Goal: Find specific page/section: Find specific page/section

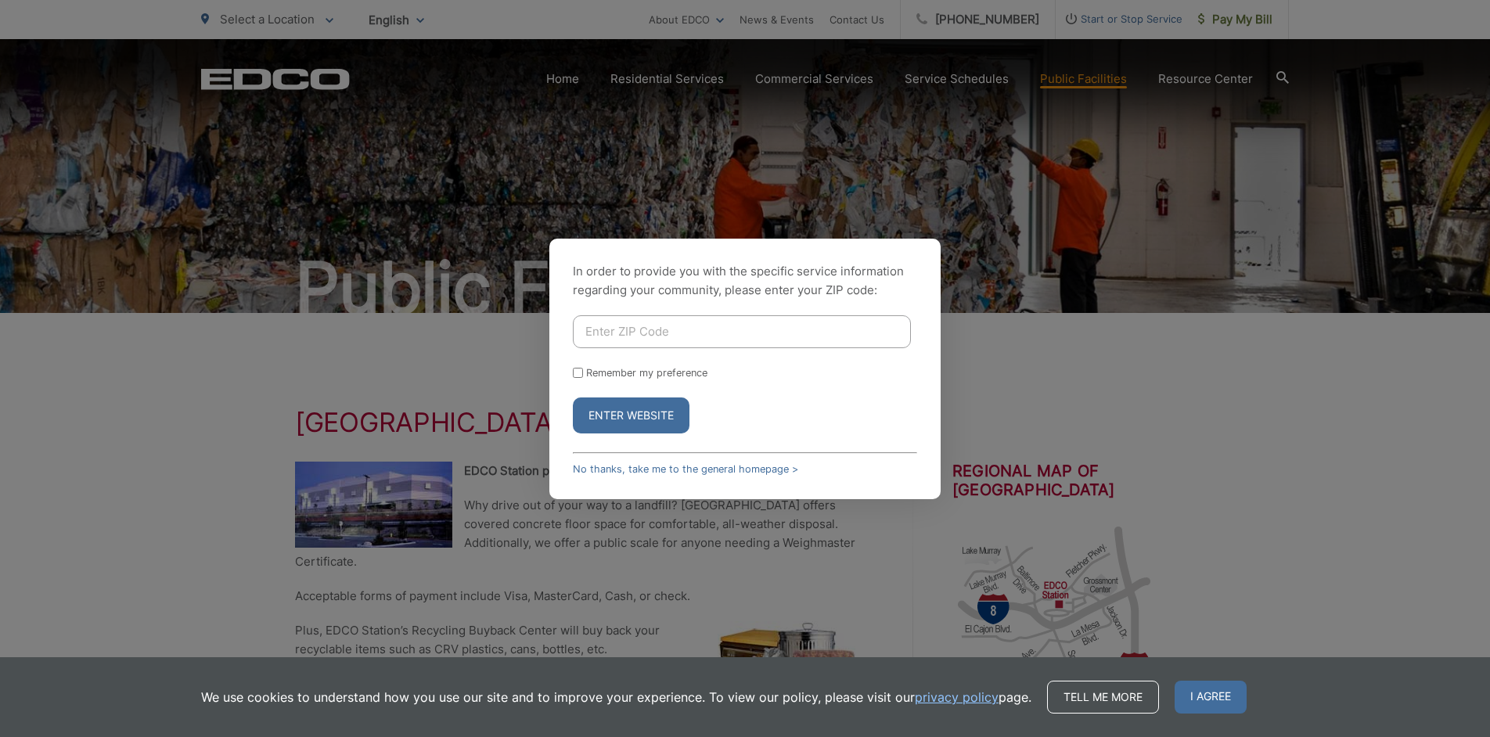
type input "91942"
click at [622, 419] on button "Enter Website" at bounding box center [631, 415] width 117 height 36
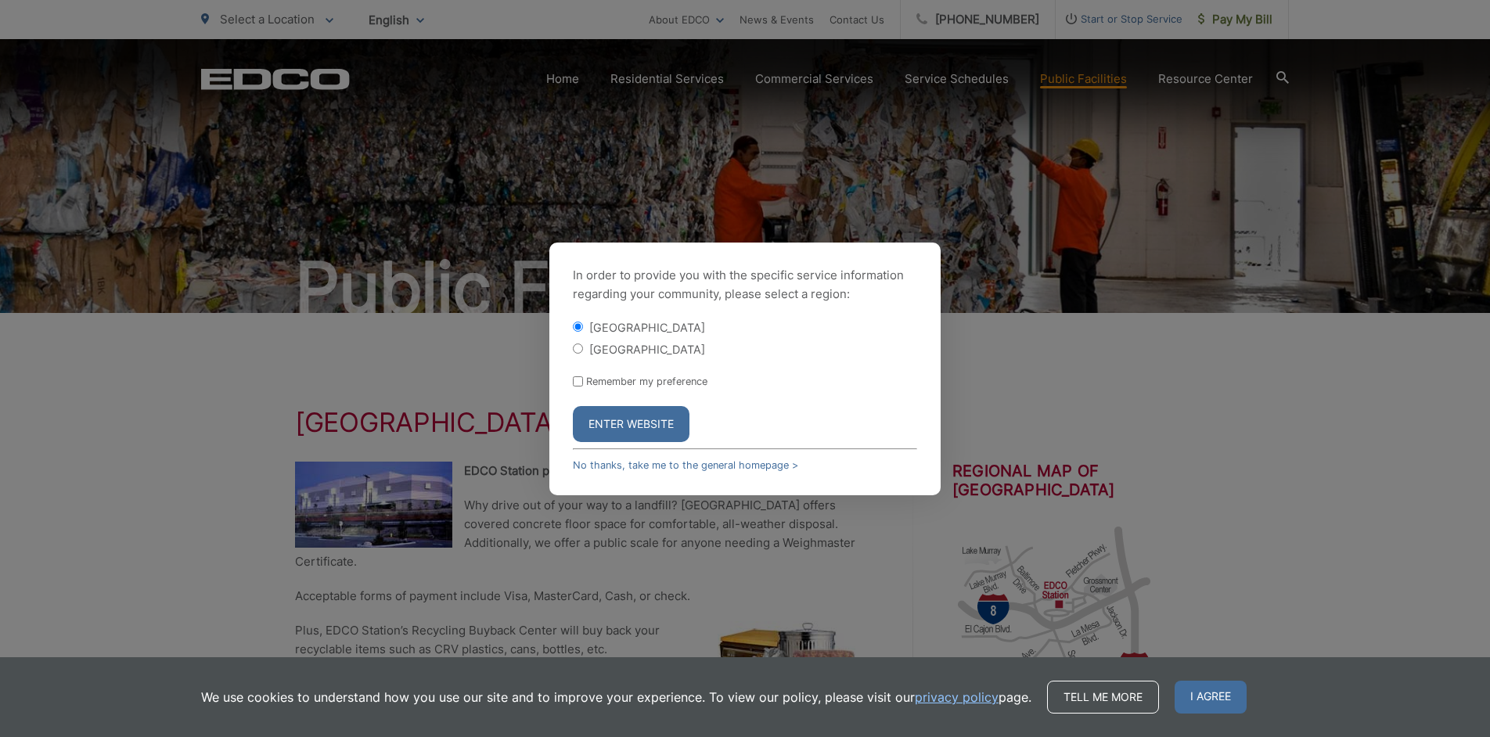
click at [575, 385] on input "Remember my preference" at bounding box center [578, 381] width 10 height 10
checkbox input "true"
click at [614, 417] on button "Enter Website" at bounding box center [631, 424] width 117 height 36
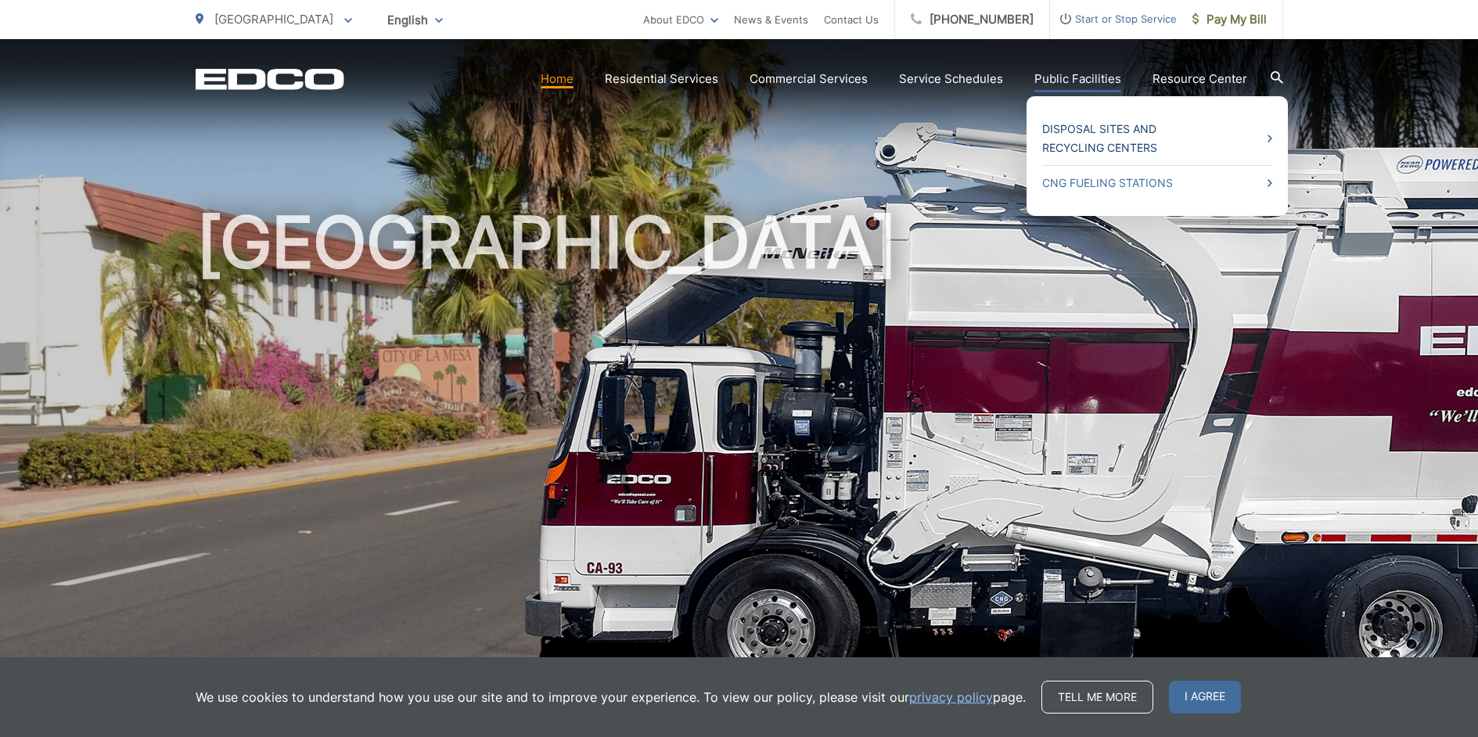
click at [1090, 144] on link "Disposal Sites and Recycling Centers" at bounding box center [1157, 139] width 230 height 38
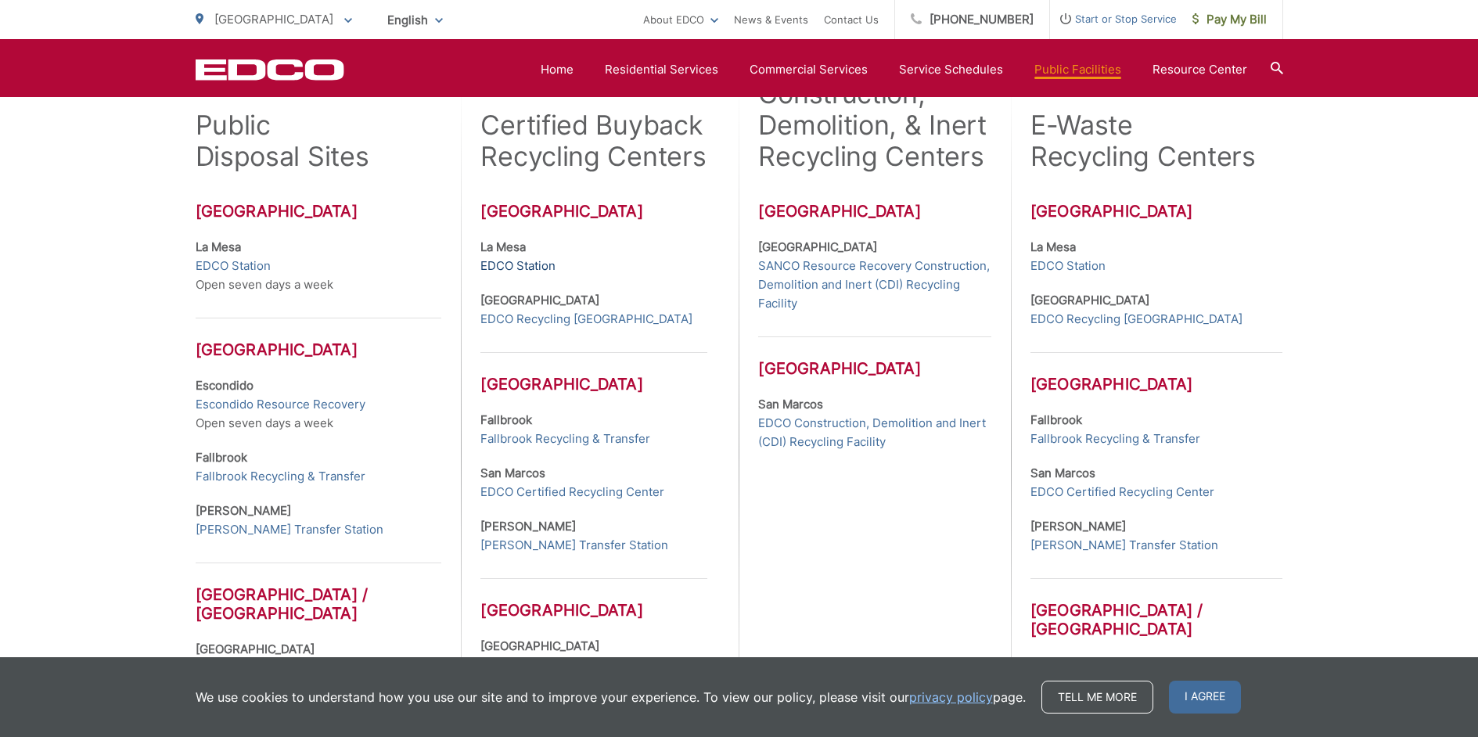
scroll to position [313, 0]
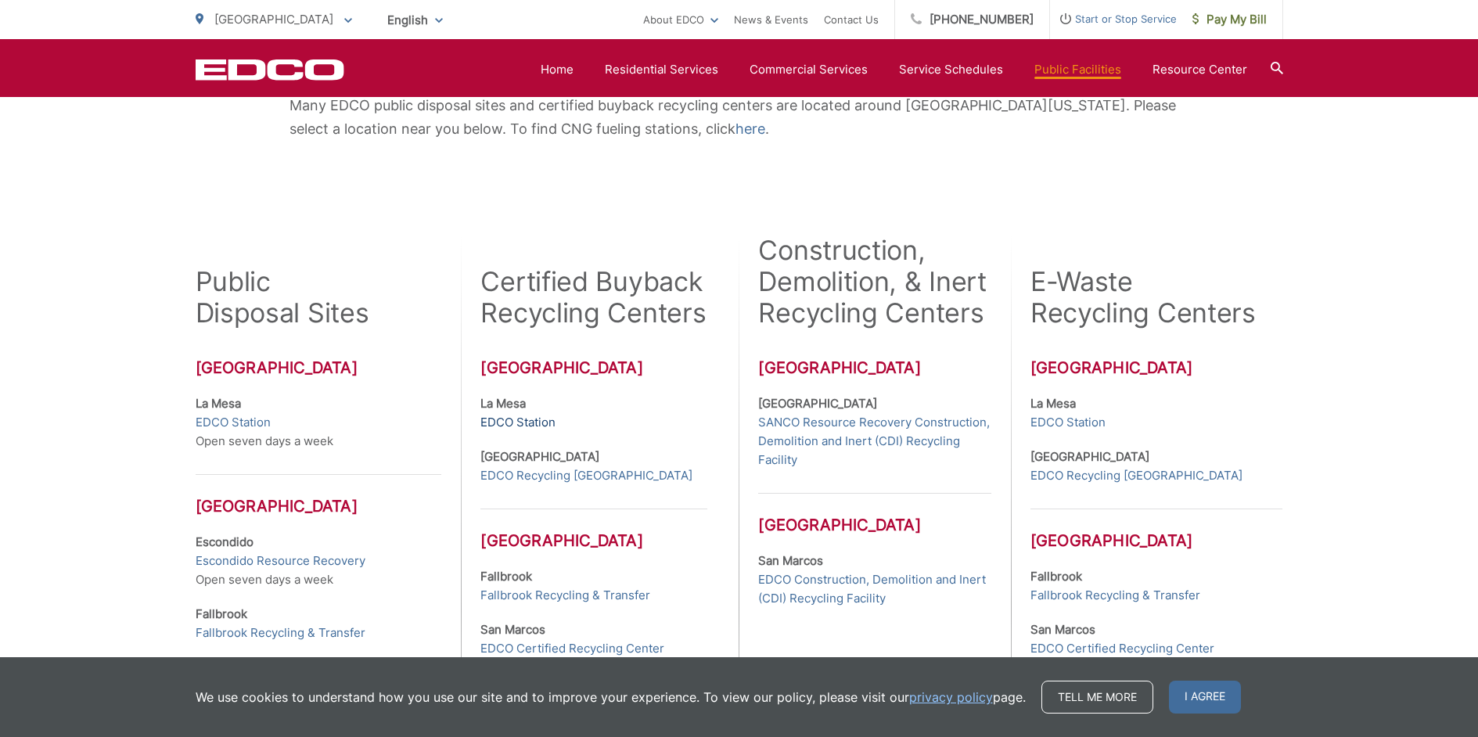
click at [521, 420] on link "EDCO Station" at bounding box center [517, 422] width 75 height 19
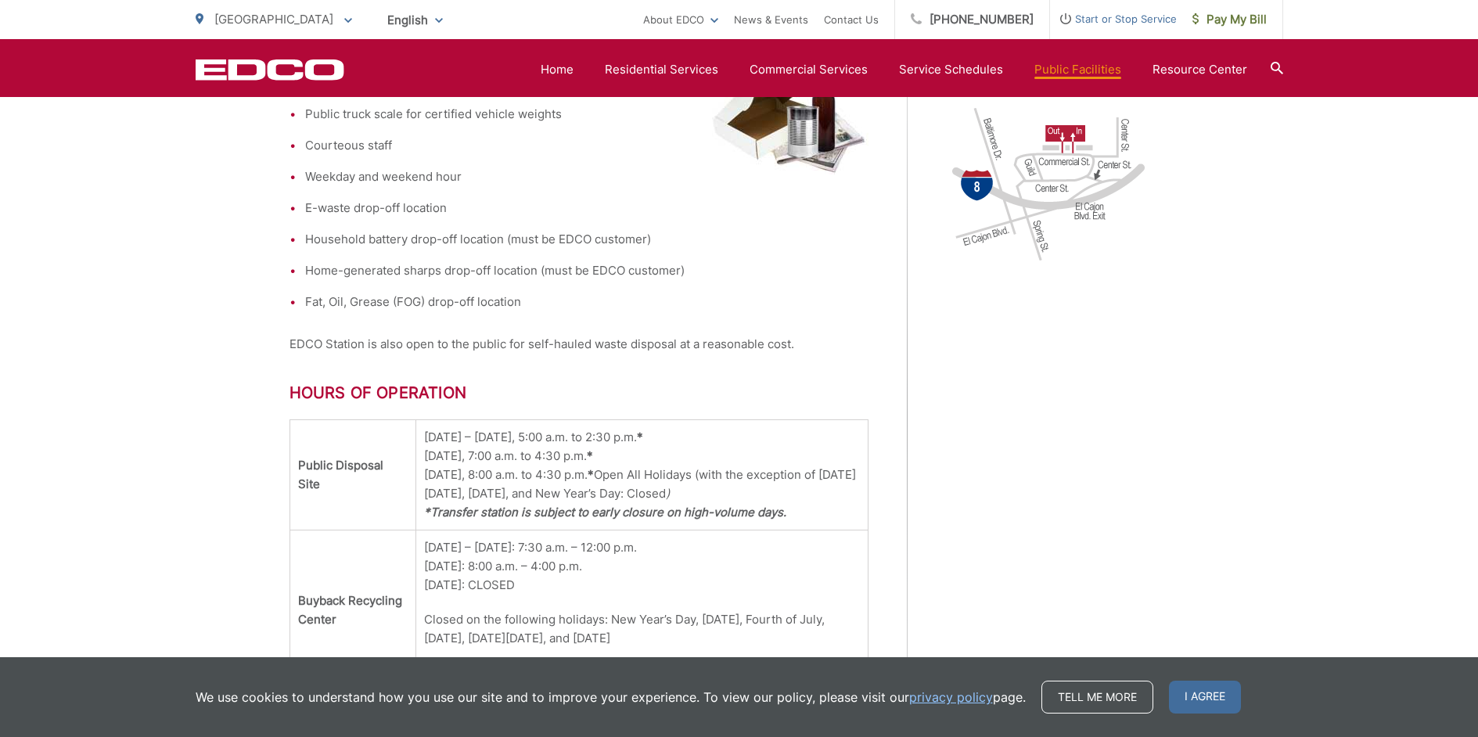
scroll to position [626, 0]
